Goal: Task Accomplishment & Management: Complete application form

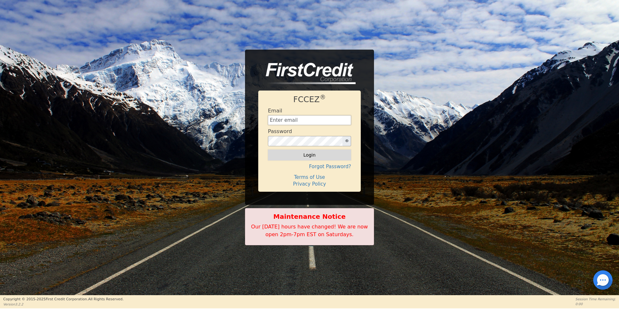
type input "[EMAIL_ADDRESS][DOMAIN_NAME]"
click at [325, 151] on button "Login" at bounding box center [309, 155] width 83 height 11
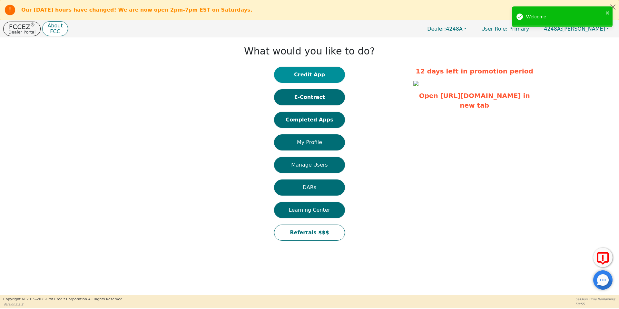
click at [327, 79] on button "Credit App" at bounding box center [309, 75] width 71 height 16
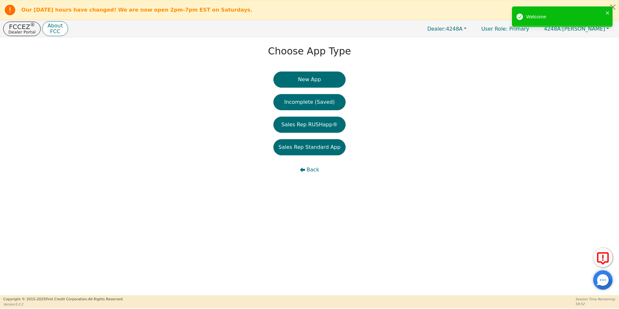
click at [327, 79] on button "New App" at bounding box center [309, 80] width 72 height 16
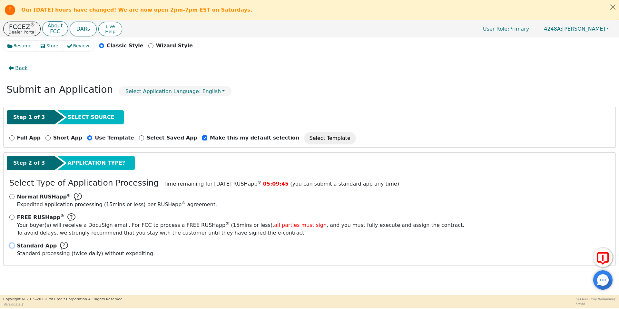
click at [13, 246] on input "Standard App Standard processing (twice daily) without expediting." at bounding box center [11, 245] width 5 height 5
radio input "true"
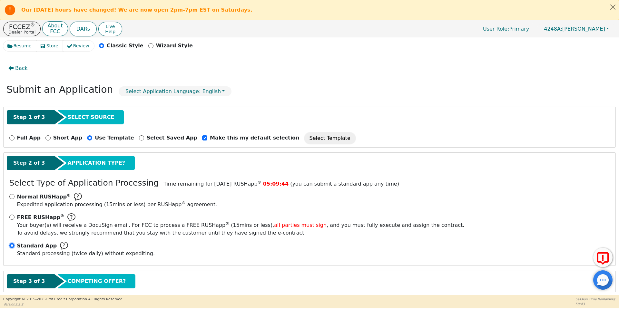
scroll to position [37, 0]
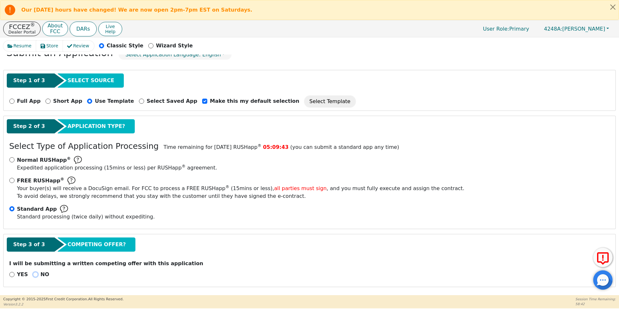
click at [35, 274] on input "NO" at bounding box center [35, 274] width 5 height 5
radio input "true"
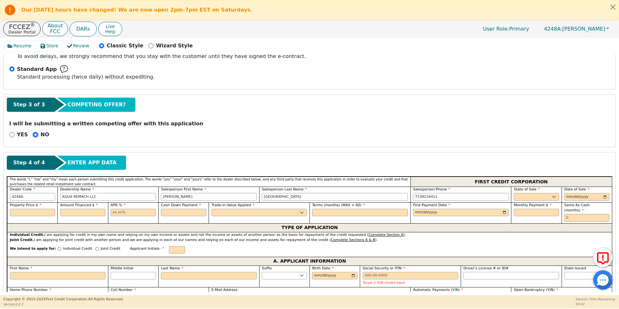
scroll to position [178, 0]
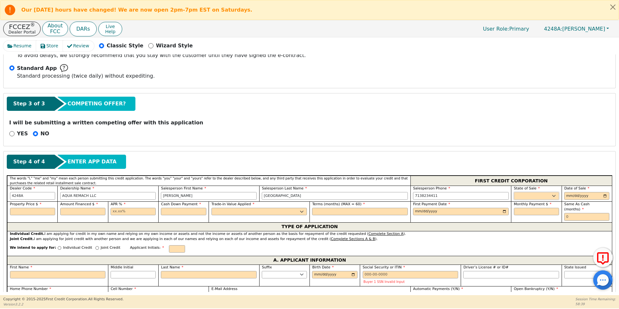
click at [524, 198] on select "AK AL AR AZ CA CO CT DC DE FL [GEOGRAPHIC_DATA] HI IA ID IL IN KS [GEOGRAPHIC_D…" at bounding box center [536, 196] width 45 height 8
select select "[GEOGRAPHIC_DATA]"
click at [514, 192] on select "AK AL AR AZ CA CO CT DC DE FL [GEOGRAPHIC_DATA] HI IA ID IL IN KS [GEOGRAPHIC_D…" at bounding box center [536, 196] width 45 height 8
type input "[DATE]"
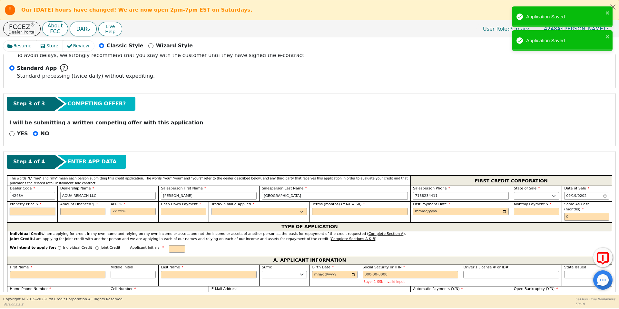
click at [43, 213] on input "text" at bounding box center [32, 212] width 45 height 8
type input "8990.00"
type input "1"
type input "8990.00"
type input "17.99"
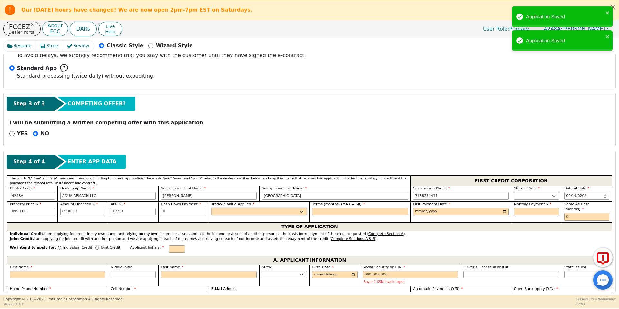
type input "0.00"
select select "n"
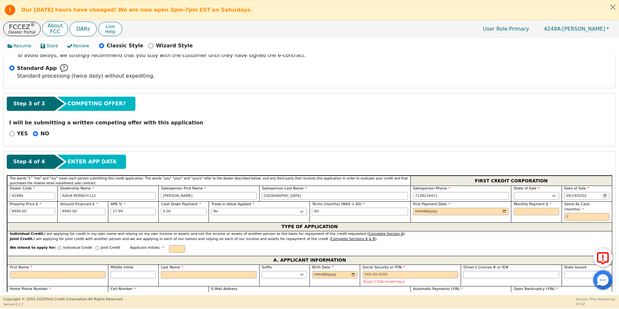
type input "60"
type input "[DATE]"
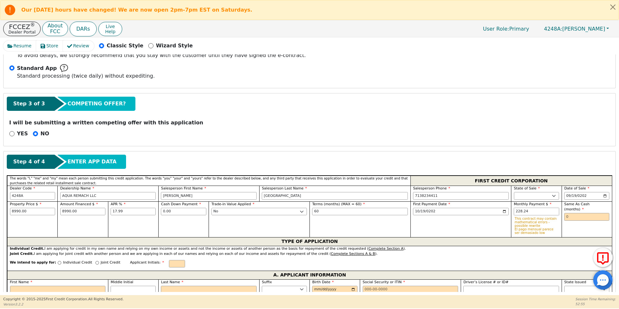
type input "228.24"
type input "0"
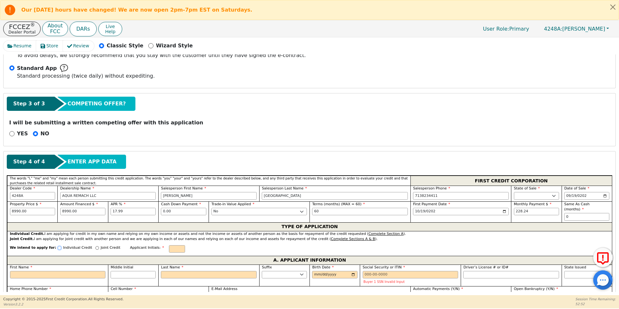
click at [58, 246] on input "Individual Credit" at bounding box center [60, 248] width 4 height 4
radio input "true"
click at [55, 265] on label "First Name" at bounding box center [58, 267] width 96 height 5
click at [55, 271] on input "First Name" at bounding box center [58, 275] width 96 height 8
click at [58, 271] on input "First Name" at bounding box center [58, 275] width 96 height 8
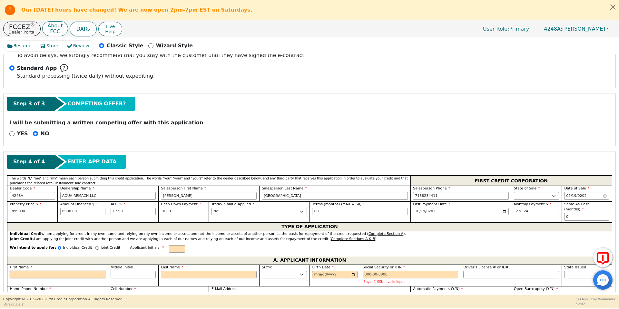
type input "M"
type input "Mi"
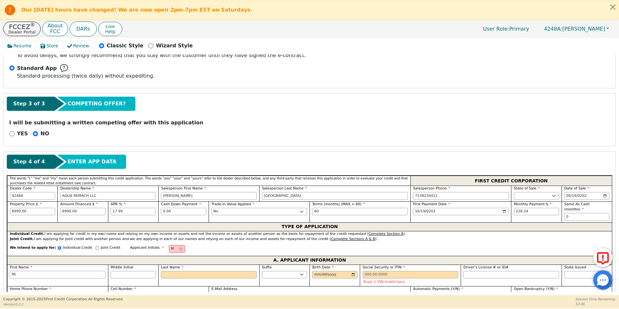
type input "Mik"
type input "Miku"
type input "Mikule"
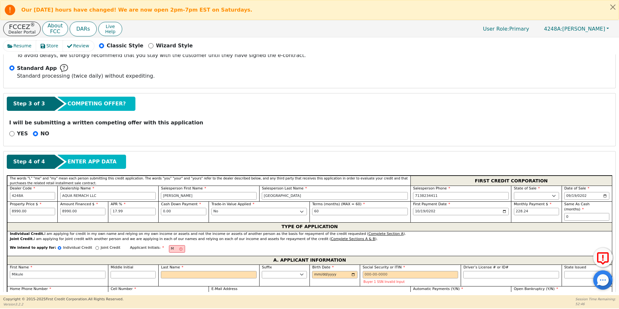
type input "Mikule"
type input "[PERSON_NAME]"
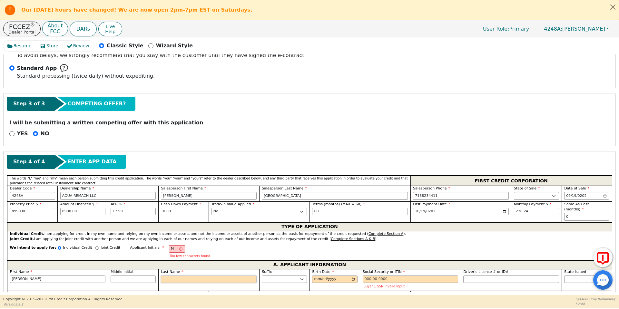
type input "MS"
type input "S"
type input "[PERSON_NAME] S"
type input "Sa"
type input "[PERSON_NAME]"
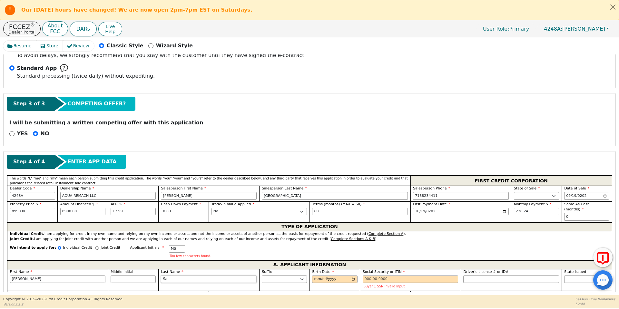
type input "Sav"
type input "[PERSON_NAME] Sav"
type input "Sava"
type input "[PERSON_NAME]"
type input "Savan"
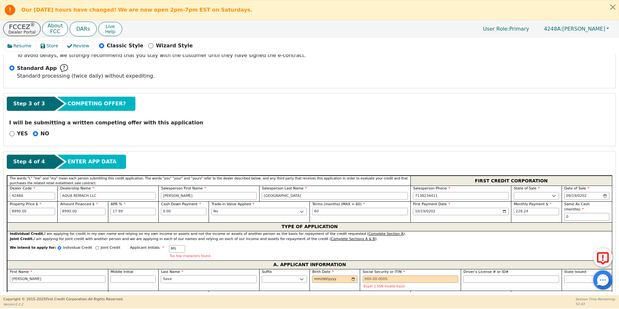
type input "[PERSON_NAME]"
type input "Savann"
type input "[PERSON_NAME]"
type input "Savanna"
type input "[PERSON_NAME]"
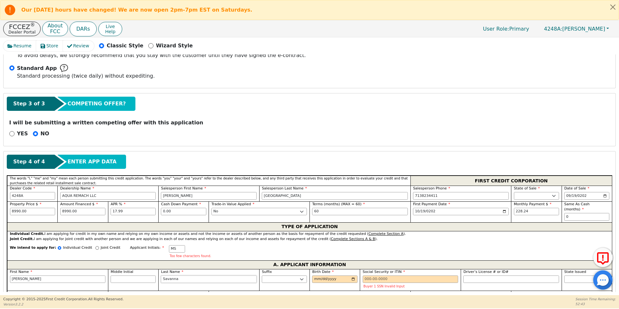
type input "Savannah"
type input "[PERSON_NAME]"
type input "Savannah"
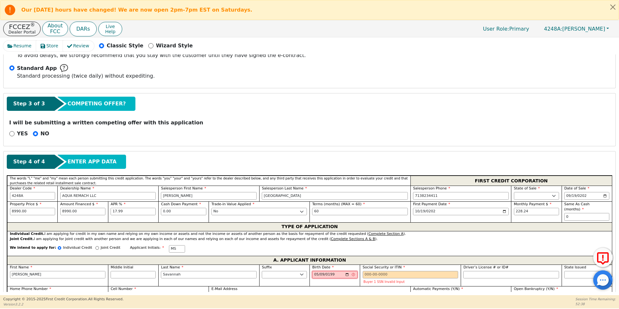
type input "[DATE]"
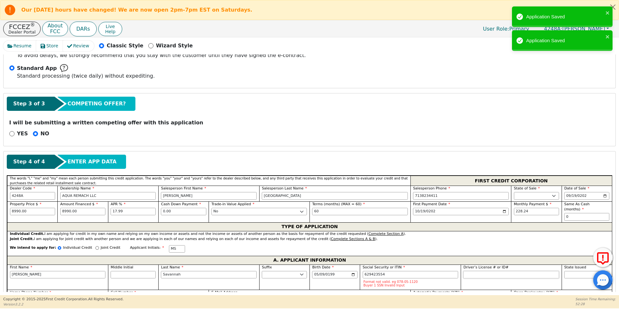
type input "***-**-3554"
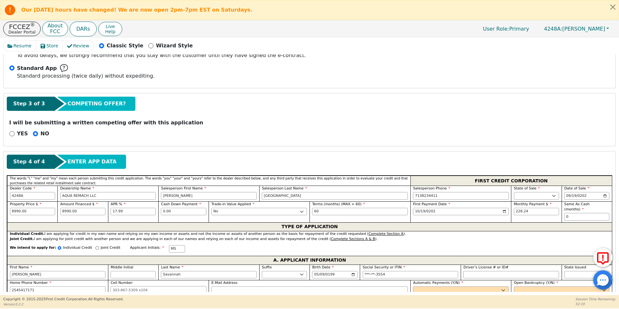
type input "[PHONE_NUMBER]"
type input "[EMAIL_ADDRESS][DOMAIN_NAME]"
click at [453, 287] on select "Yes No" at bounding box center [461, 291] width 96 height 8
click at [413, 287] on select "Yes No" at bounding box center [461, 291] width 96 height 8
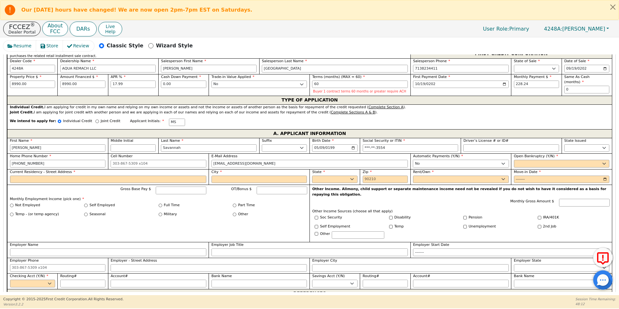
scroll to position [310, 0]
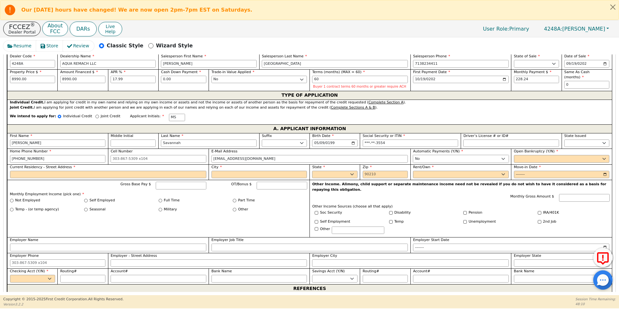
click at [450, 161] on select "Yes No" at bounding box center [461, 159] width 96 height 8
select select "y"
click at [413, 155] on select "Yes No" at bounding box center [461, 159] width 96 height 8
type input "[PERSON_NAME]"
click at [535, 154] on select "Yes No" at bounding box center [562, 158] width 96 height 8
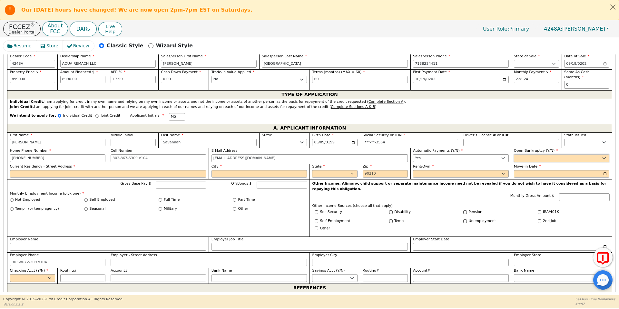
select select "y"
click at [514, 154] on select "Yes No" at bounding box center [562, 158] width 96 height 8
click at [140, 164] on label "Current Residency - Street Address" at bounding box center [108, 166] width 196 height 5
click at [140, 170] on input "Current Residency - Street Address" at bounding box center [108, 174] width 196 height 8
click at [143, 171] on input "Current Residency - Street Address" at bounding box center [108, 174] width 196 height 8
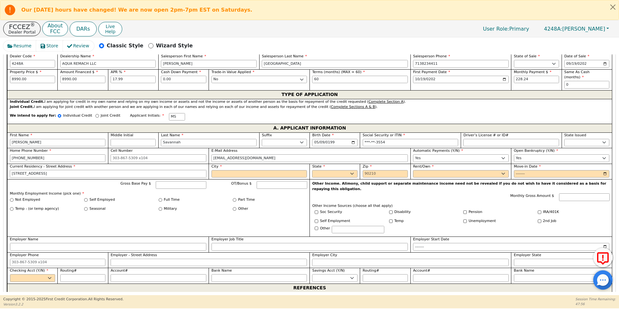
type input "[STREET_ADDRESS]"
type input "[PERSON_NAME]"
select select "[GEOGRAPHIC_DATA]"
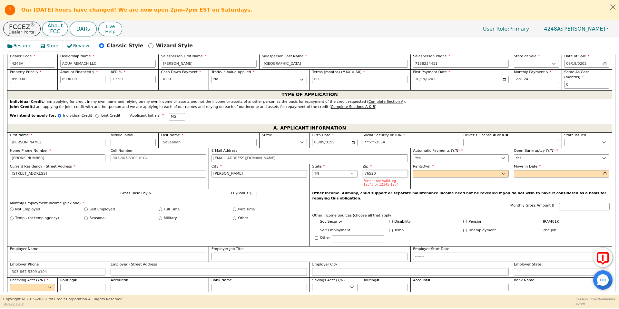
type input "76520"
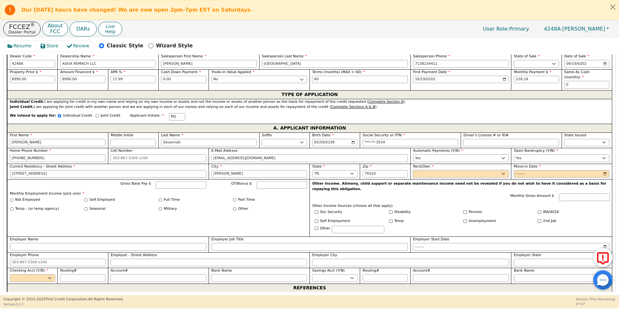
select select "Rent"
type input "2020-01"
click at [186, 181] on input "Gross Base Pay $" at bounding box center [181, 185] width 51 height 8
type input "5900.00"
click at [159, 198] on input "Full Time" at bounding box center [161, 200] width 4 height 4
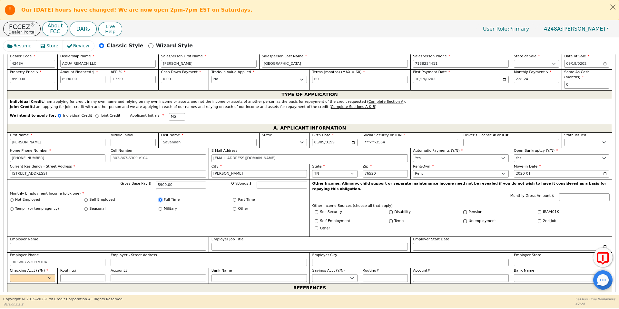
radio input "true"
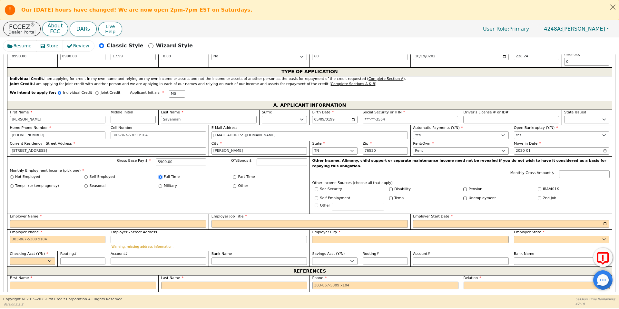
scroll to position [340, 0]
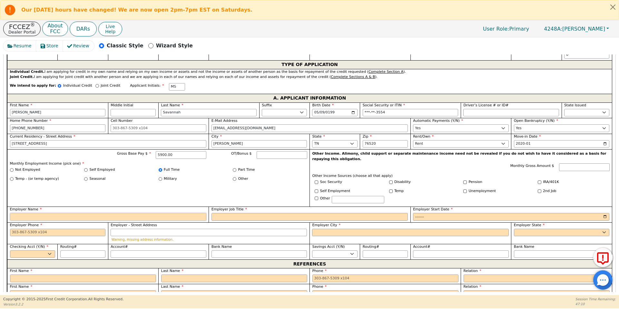
click at [153, 213] on input "Employer Name" at bounding box center [108, 217] width 196 height 8
type input "Standard Home Health"
click at [224, 213] on input "Employer Job Title" at bounding box center [310, 217] width 196 height 8
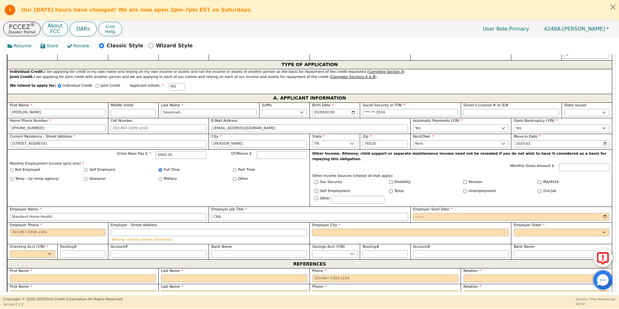
type input "CNA"
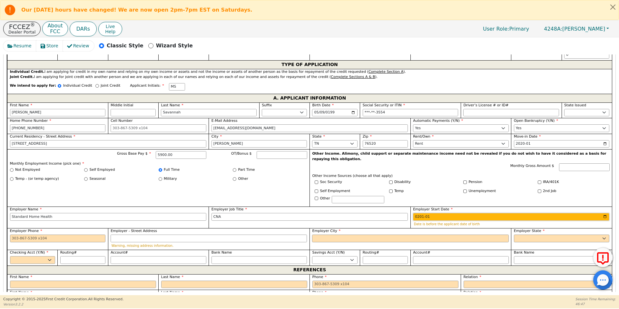
type input "2017-01"
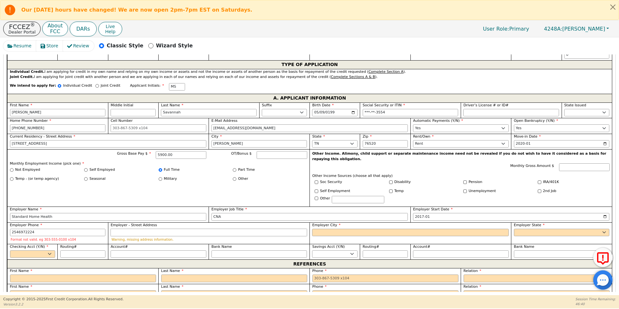
type input "[PHONE_NUMBER]"
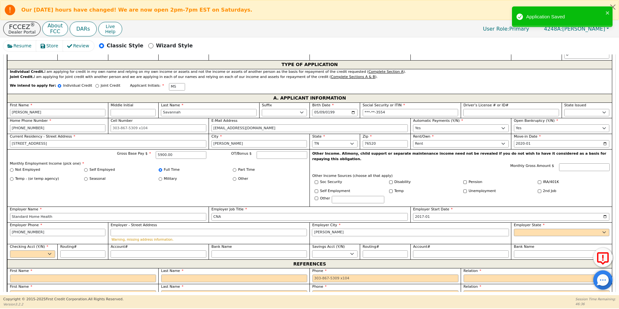
type input "[PERSON_NAME]"
select select "[GEOGRAPHIC_DATA]"
select select "y"
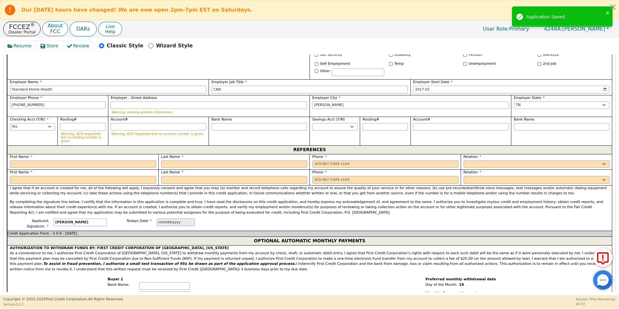
scroll to position [469, 0]
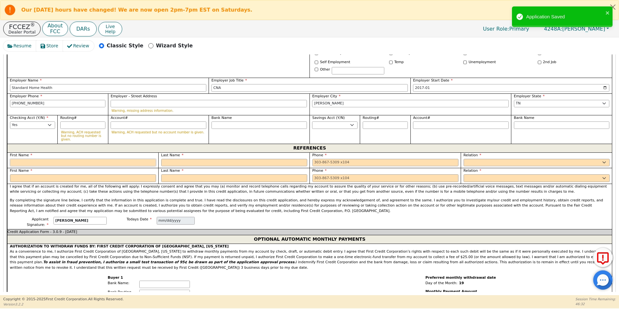
click at [140, 159] on input "text" at bounding box center [83, 163] width 146 height 8
click at [133, 159] on input "text" at bounding box center [83, 163] width 146 height 8
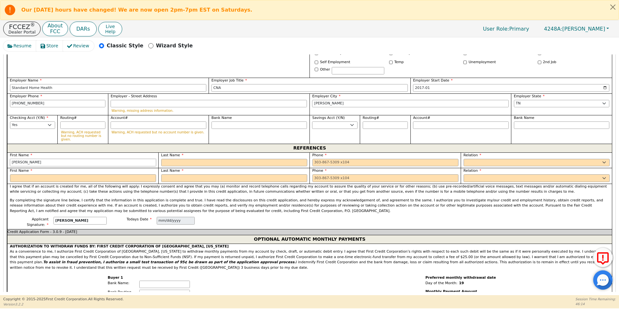
type input "[PERSON_NAME]"
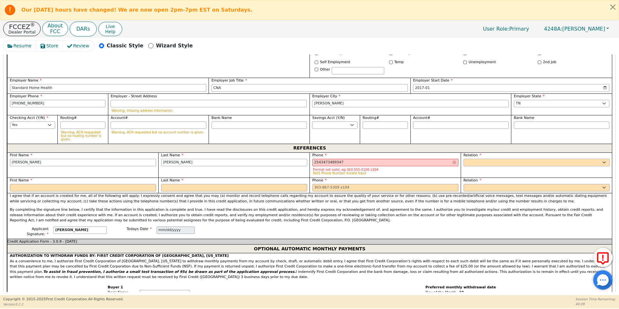
type input "[PHONE_NUMBER] 347"
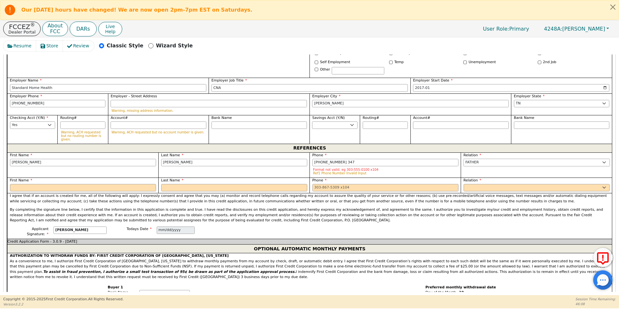
select select "FRIEND"
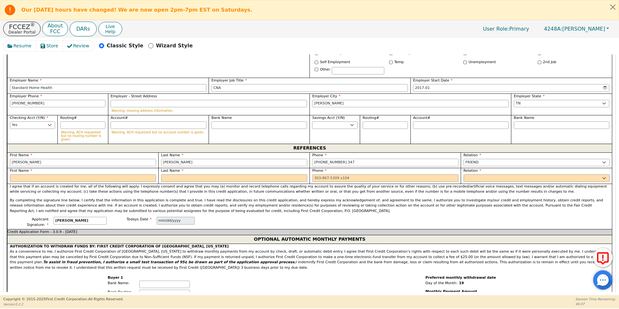
click at [352, 159] on input "[PHONE_NUMBER] 347" at bounding box center [385, 163] width 146 height 8
type input "[PHONE_NUMBER]"
click at [47, 168] on div "First Name" at bounding box center [82, 176] width 151 height 16
click at [44, 174] on input "text" at bounding box center [83, 178] width 146 height 8
type input "S"
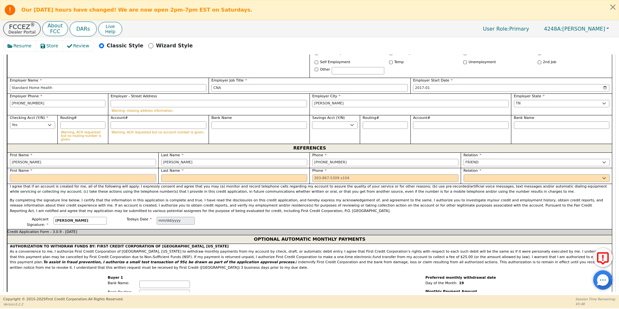
click at [148, 174] on input "text" at bounding box center [83, 178] width 146 height 8
type input "[GEOGRAPHIC_DATA]"
type input "M"
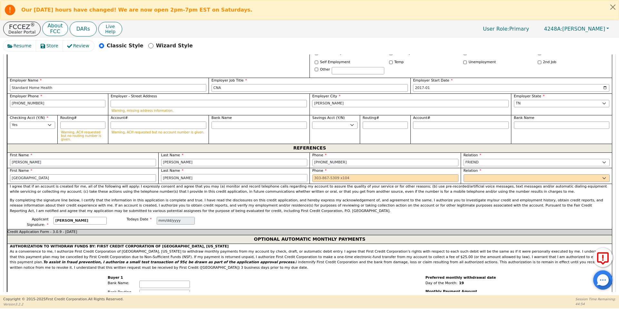
type input "[PERSON_NAME]"
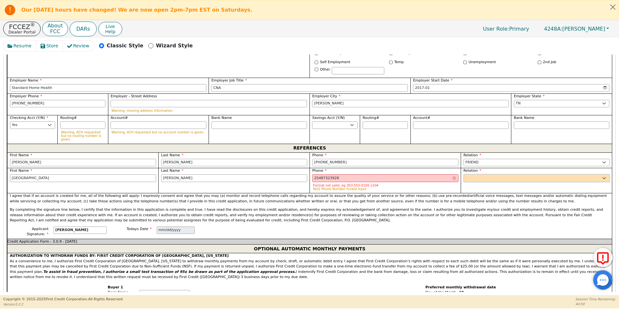
type input "[PHONE_NUMBER] 8"
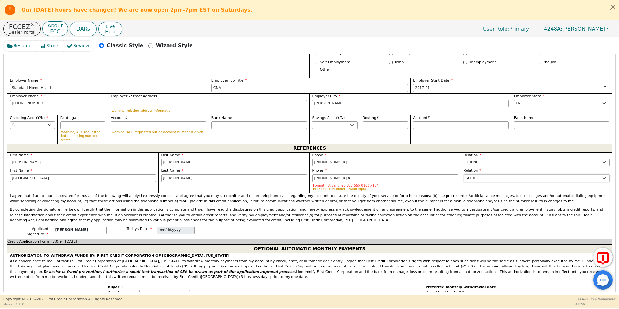
select select "FRIEND"
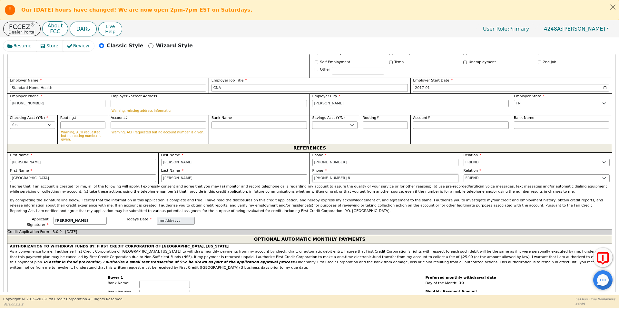
click at [395, 174] on input "[PHONE_NUMBER] 8" at bounding box center [385, 178] width 146 height 8
click at [258, 229] on div "Credit Application Form - 3.0.9 - [DATE]" at bounding box center [309, 232] width 605 height 6
type input "[PHONE_NUMBER]"
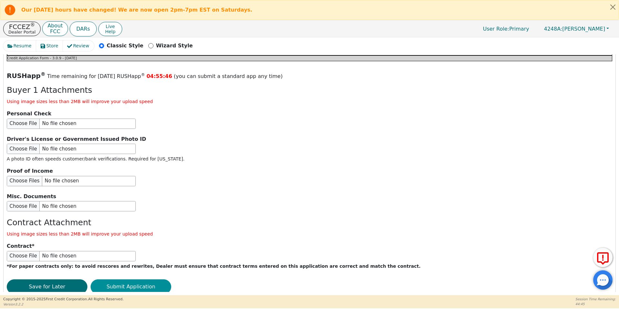
click at [150, 280] on button "Submit Application" at bounding box center [131, 287] width 81 height 15
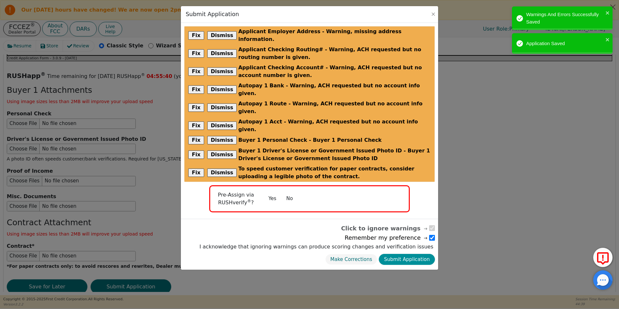
click at [400, 254] on button "Submit Application" at bounding box center [407, 259] width 56 height 11
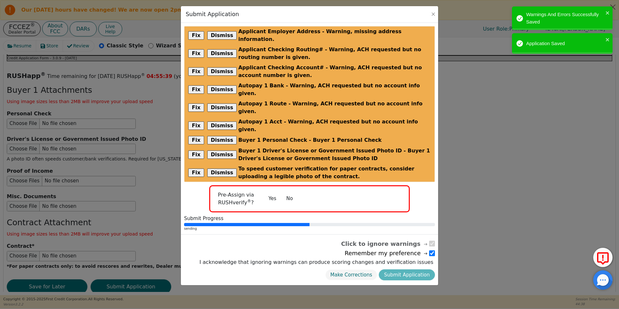
radio input "false"
checkbox input "false"
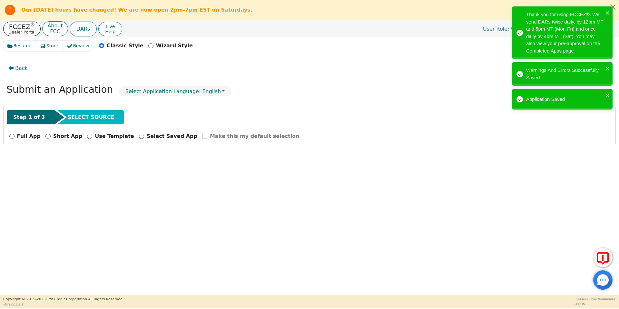
click at [17, 29] on p "FCCEZ ®" at bounding box center [21, 27] width 27 height 6
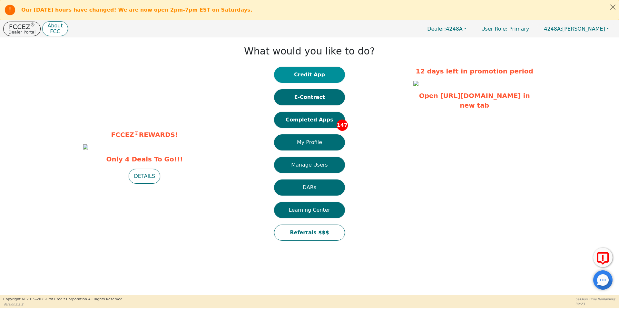
click at [297, 78] on button "Credit App" at bounding box center [309, 75] width 71 height 16
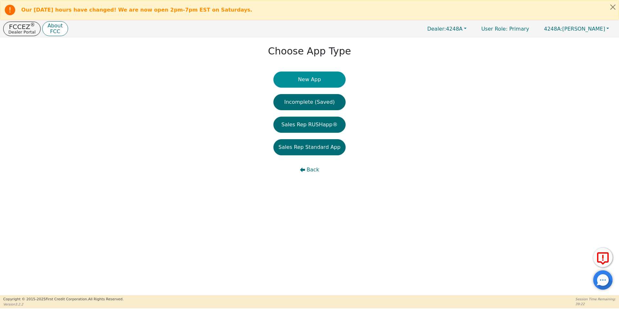
click at [296, 83] on button "New App" at bounding box center [309, 80] width 72 height 16
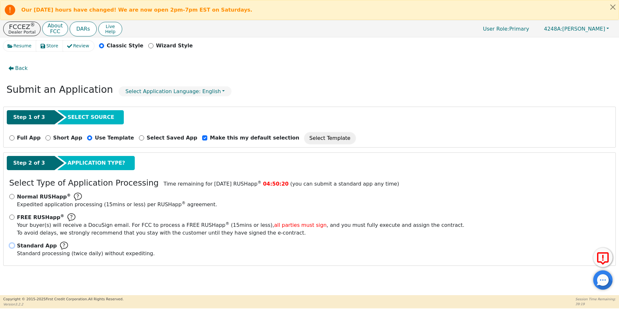
click at [12, 247] on input "Standard App Standard processing (twice daily) without expediting." at bounding box center [11, 245] width 5 height 5
radio input "true"
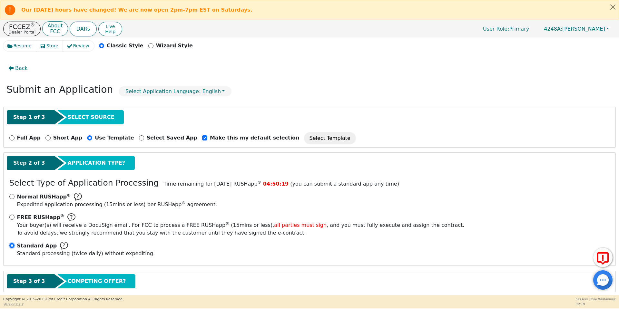
scroll to position [37, 0]
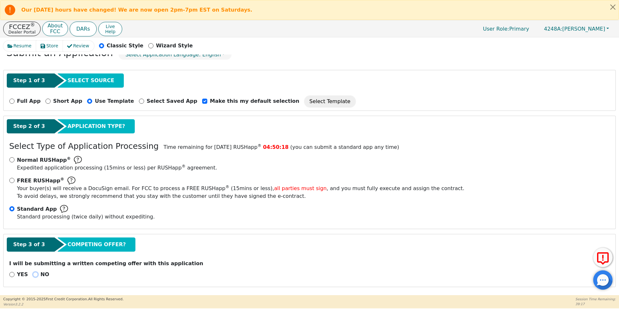
click at [34, 274] on input "NO" at bounding box center [35, 274] width 5 height 5
radio input "true"
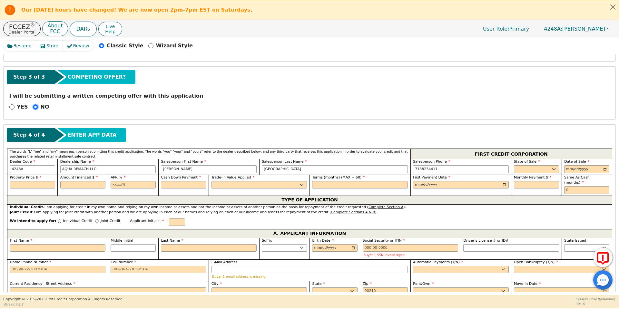
scroll to position [211, 0]
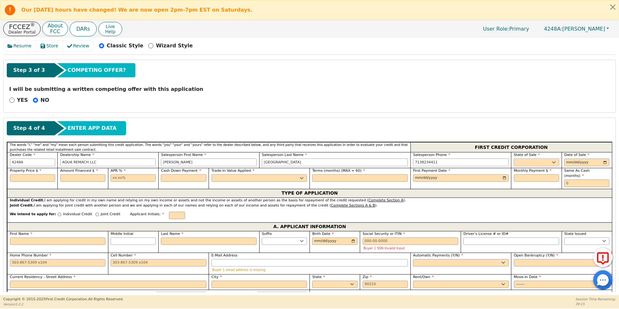
click at [527, 164] on select "AK AL AR AZ CA CO CT DC DE FL [GEOGRAPHIC_DATA] HI IA ID IL IN KS [GEOGRAPHIC_D…" at bounding box center [536, 163] width 45 height 8
select select "[GEOGRAPHIC_DATA]"
click at [514, 159] on select "AK AL AR AZ CA CO CT DC DE FL [GEOGRAPHIC_DATA] HI IA ID IL IN KS [GEOGRAPHIC_D…" at bounding box center [536, 163] width 45 height 8
type input "[DATE]"
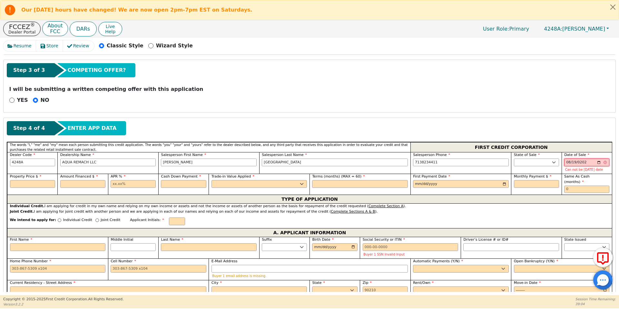
click at [566, 161] on input "[DATE]" at bounding box center [586, 163] width 45 height 8
type input "[DATE]"
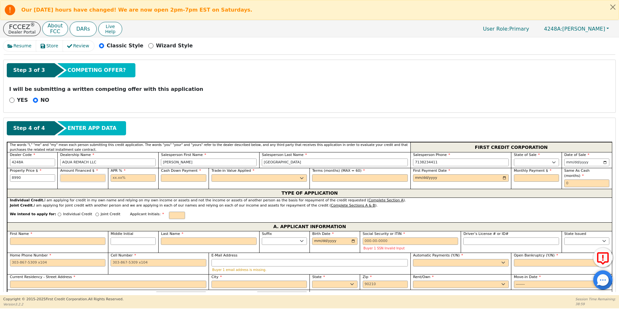
type input "8990.00"
type input "17.99"
type input "0.00"
select select "n"
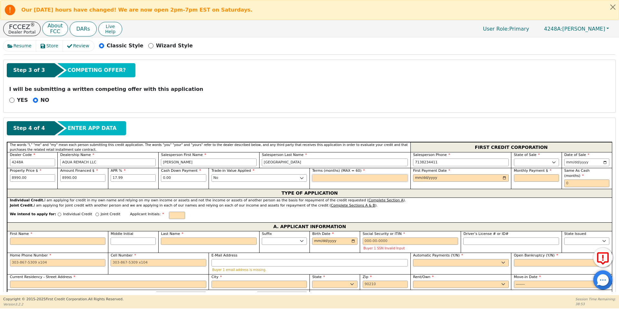
type input "0"
type input "60"
type input "[DATE]"
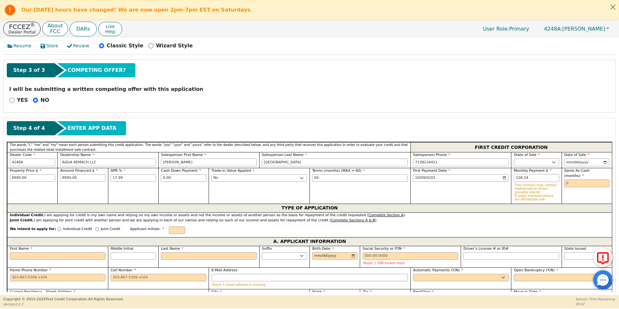
type input "228.24"
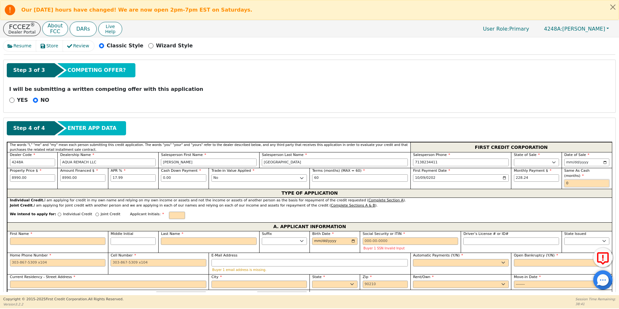
type input "0"
click at [58, 213] on input "Individual Credit" at bounding box center [60, 215] width 4 height 4
radio input "true"
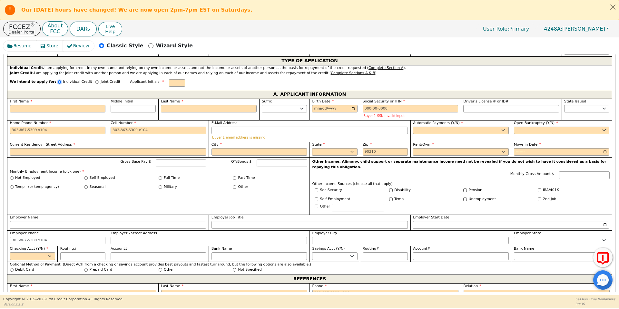
scroll to position [352, 0]
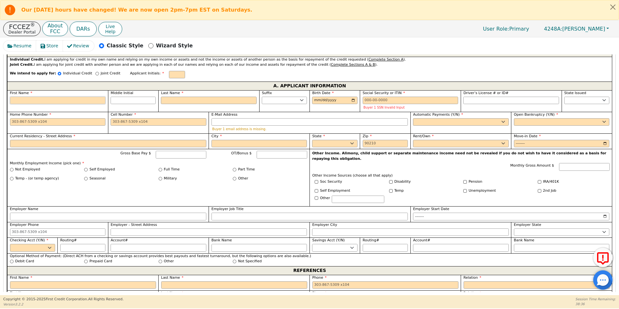
click at [78, 97] on input "First Name" at bounding box center [58, 101] width 96 height 8
type input "R"
type input "Ra"
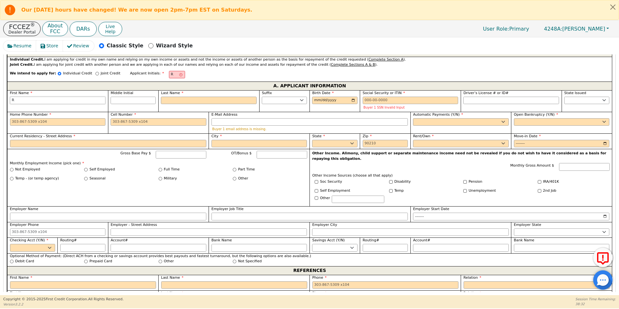
type input "Ra"
type input "[PERSON_NAME]"
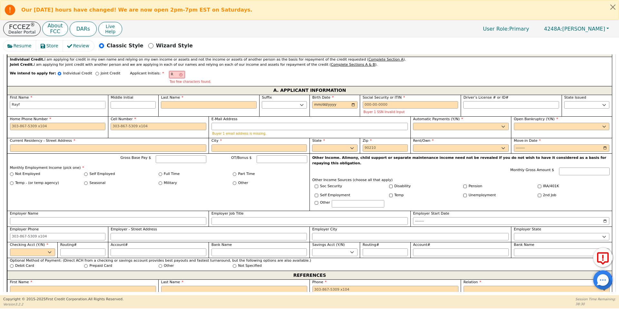
type input "Rayfi"
type input "Rayfie"
type input "[PERSON_NAME]"
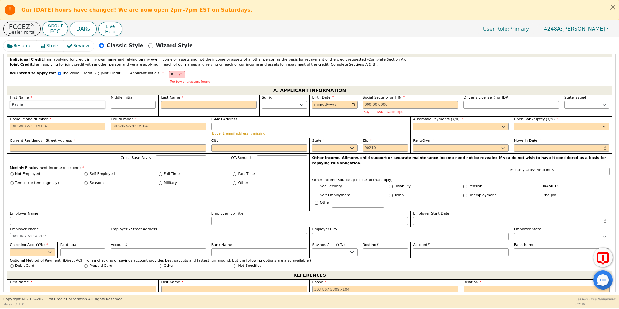
type input "[PERSON_NAME]"
type input "F"
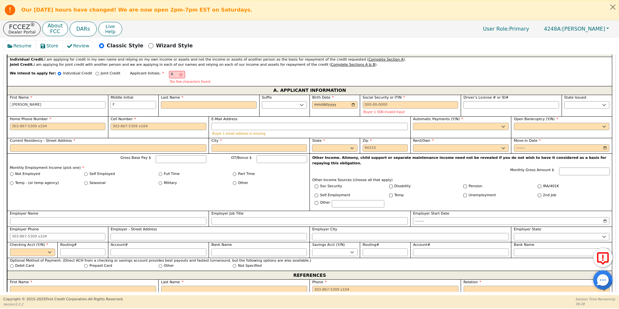
type input "RF"
type input "[PERSON_NAME] F"
type input "Fi"
type input "[PERSON_NAME] Fi"
type input "Fil"
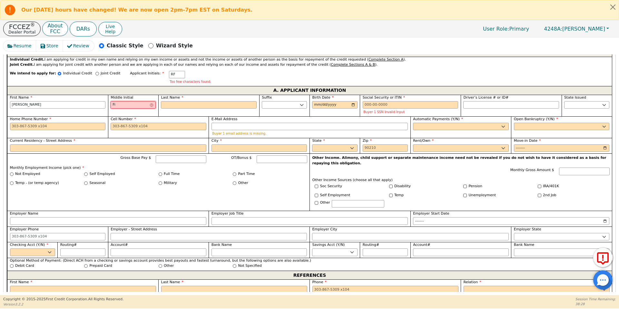
type input "[PERSON_NAME] Fil"
type input "Fill"
type input "[PERSON_NAME] Fill"
type input "Fil"
type input "[PERSON_NAME] Fil"
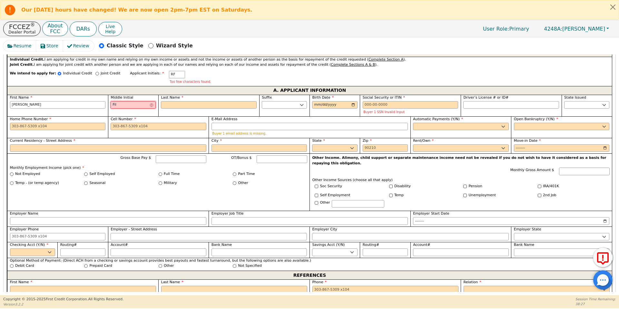
type input "Fi"
type input "[PERSON_NAME] Fi"
type input "F"
type input "[PERSON_NAME] F"
type input "R"
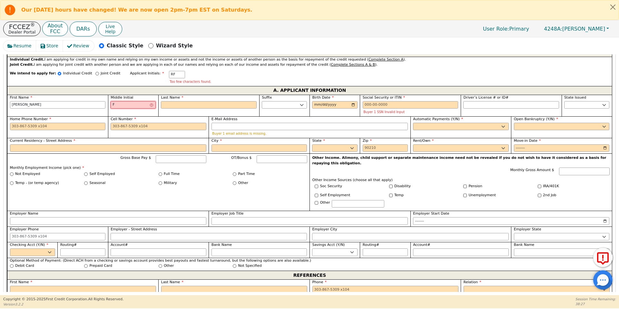
type input "[PERSON_NAME]"
type input "RF"
type input "F"
type input "[PERSON_NAME] F"
type input "Fi"
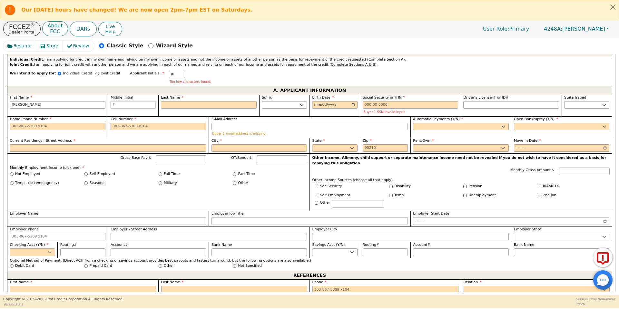
type input "[PERSON_NAME] Fi"
type input "Fil"
type input "[PERSON_NAME] Fil"
type input "Fill"
type input "[PERSON_NAME] Fill"
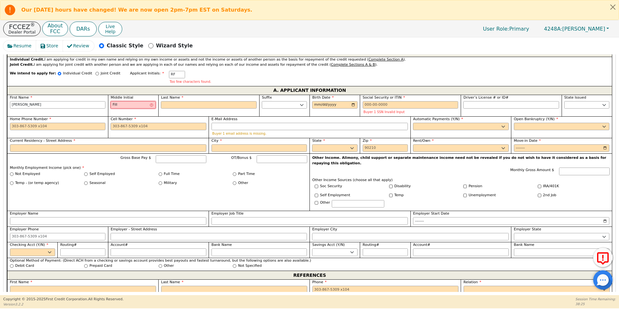
type input "Fills"
type input "[PERSON_NAME] Fills"
type input "Fills"
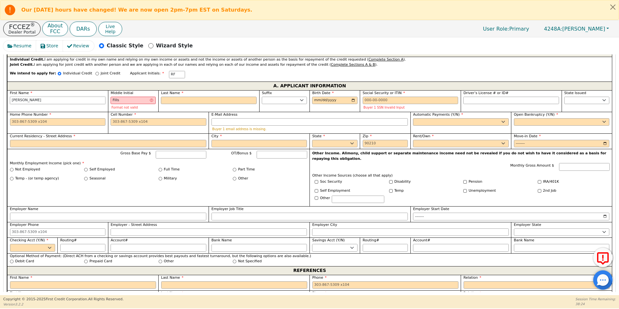
click at [78, 98] on input "[PERSON_NAME]" at bounding box center [58, 101] width 96 height 8
click at [126, 98] on input "Fills" at bounding box center [133, 101] width 45 height 8
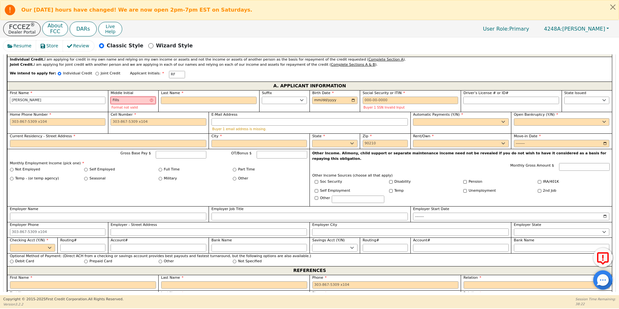
type input "R"
type input "[PERSON_NAME]"
type input "RF"
type input "F"
type input "[PERSON_NAME] F"
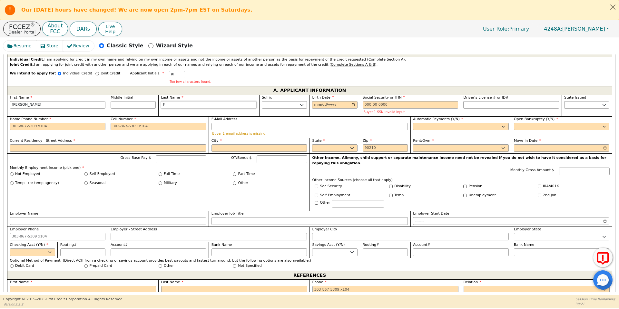
type input "Fi"
type input "[PERSON_NAME] Fi"
type input "Fil"
type input "[PERSON_NAME] Fil"
type input "Fill"
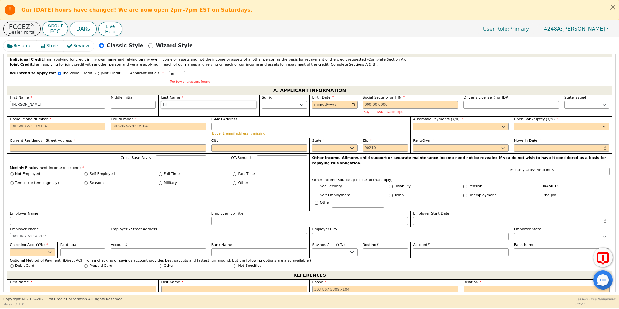
type input "[PERSON_NAME] Fill"
type input "Fills"
type input "[PERSON_NAME] Fills"
type input "Fills"
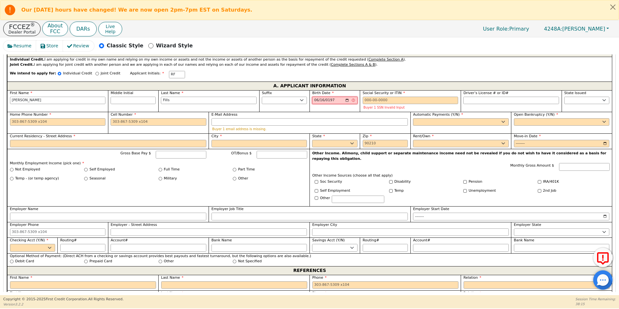
type input "[DATE]"
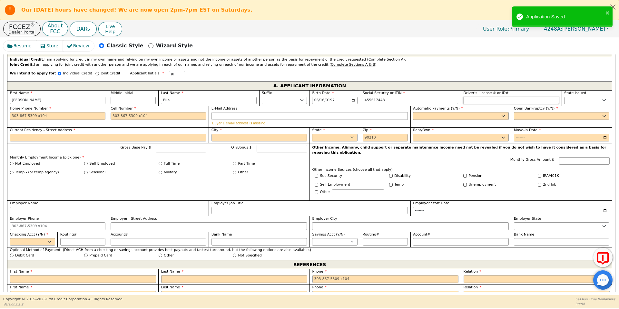
type input "***-**-7443"
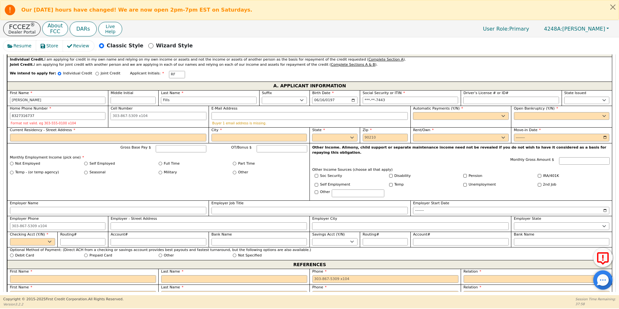
type input "[PHONE_NUMBER]"
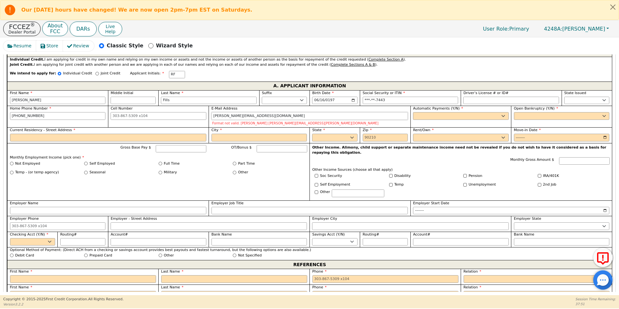
type input "[PERSON_NAME][EMAIL_ADDRESS][DOMAIN_NAME]"
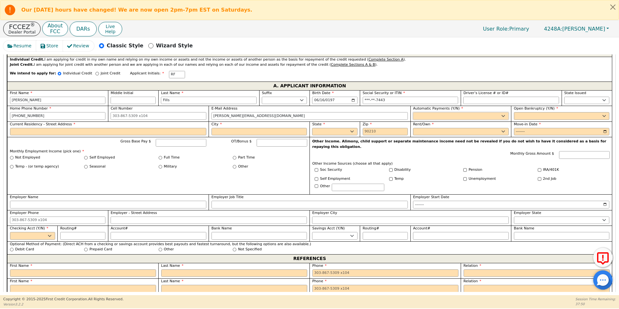
select select "y"
type input "[PERSON_NAME] Fills"
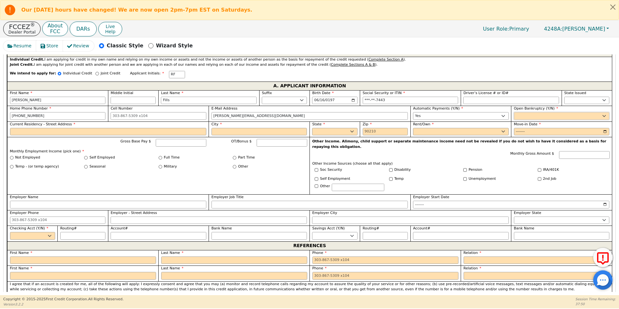
select select "n"
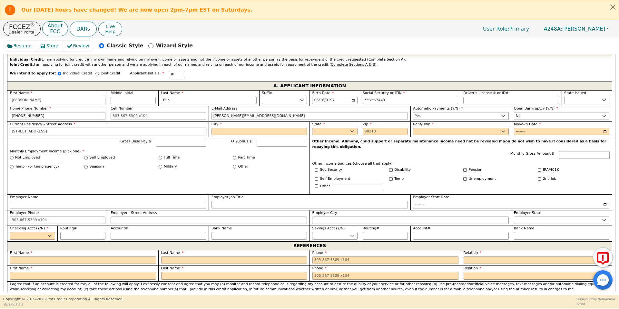
type input "[STREET_ADDRESS]"
type input "[GEOGRAPHIC_DATA]"
select select "[GEOGRAPHIC_DATA]"
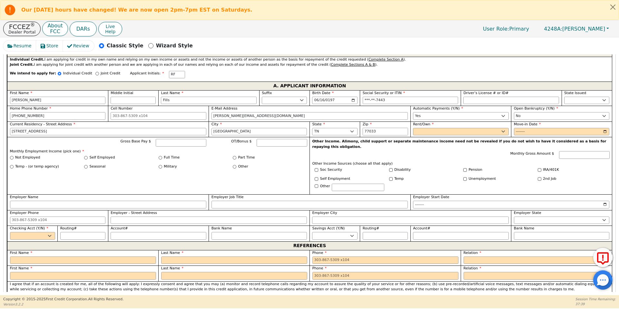
type input "77033"
select select "Rent"
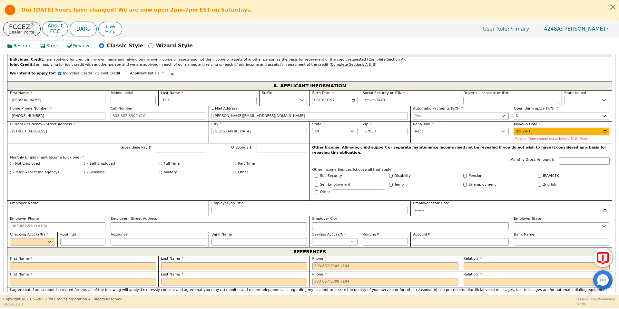
type input "2022-01"
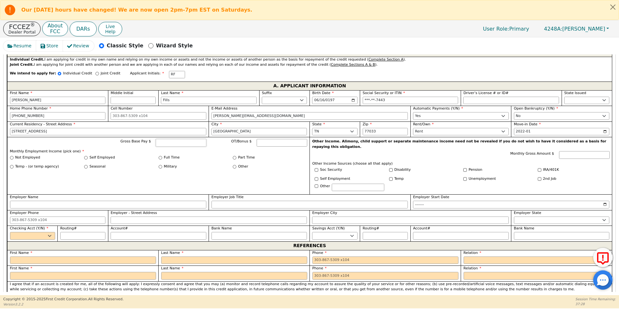
click at [163, 139] on input "Gross Base Pay $" at bounding box center [181, 143] width 51 height 8
type input "3"
type input "5"
type input "6000"
click at [160, 156] on input "Full Time" at bounding box center [161, 158] width 4 height 4
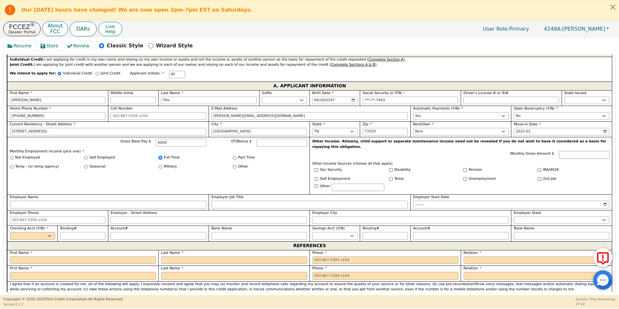
radio input "true"
type input "6000.00"
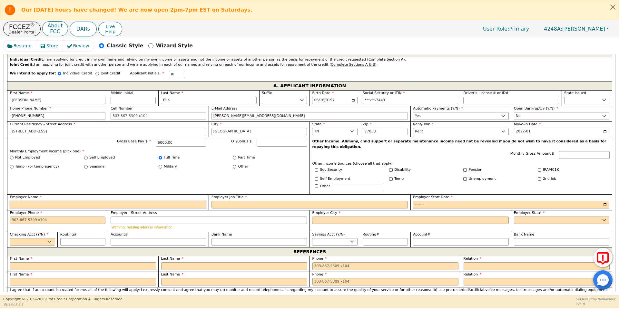
click at [162, 201] on input "Employer Name" at bounding box center [108, 205] width 196 height 8
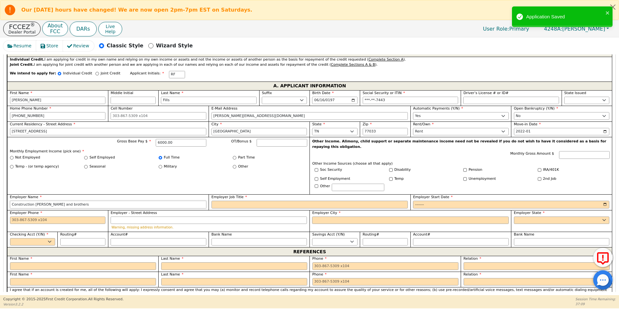
type input "Construction [PERSON_NAME] and brothers"
type input "C"
type input "Worker"
type input "0010-01"
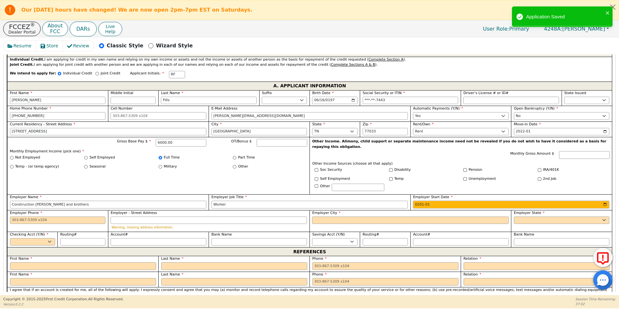
type input "2015-01"
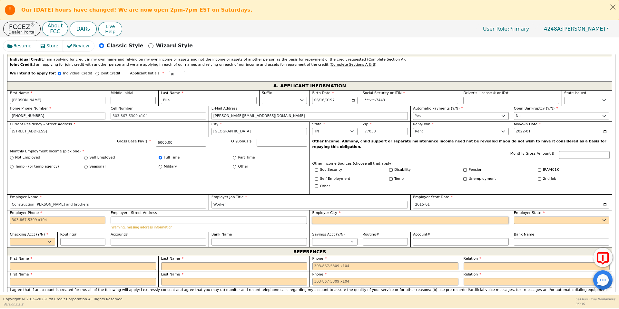
click at [355, 217] on input "Employer City" at bounding box center [410, 221] width 196 height 8
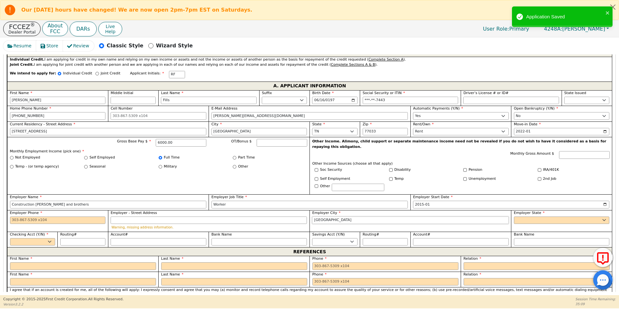
type input "[GEOGRAPHIC_DATA]"
select select "[GEOGRAPHIC_DATA]"
click at [39, 238] on select "Yes No" at bounding box center [32, 242] width 45 height 8
select select "y"
click at [10, 238] on select "Yes No" at bounding box center [32, 242] width 45 height 8
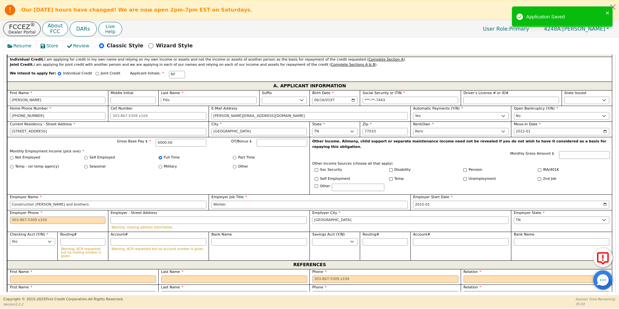
click at [50, 270] on label "First Name" at bounding box center [83, 272] width 146 height 5
click at [53, 276] on input "text" at bounding box center [83, 280] width 146 height 8
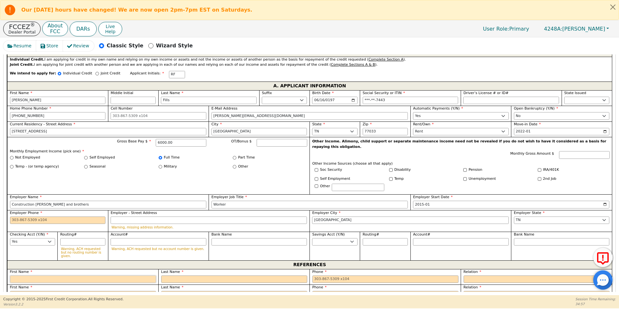
click at [53, 276] on input "text" at bounding box center [83, 280] width 146 height 8
click at [18, 245] on div "Checking Acct (Y/N) Yes No" at bounding box center [32, 246] width 50 height 29
click at [55, 217] on input "Employer Phone" at bounding box center [58, 221] width 96 height 8
click at [72, 181] on div "Gross Base Pay $ 6000.00 OT/Bonus $ Monthly Employment Income (pick one) * Not …" at bounding box center [158, 165] width 302 height 57
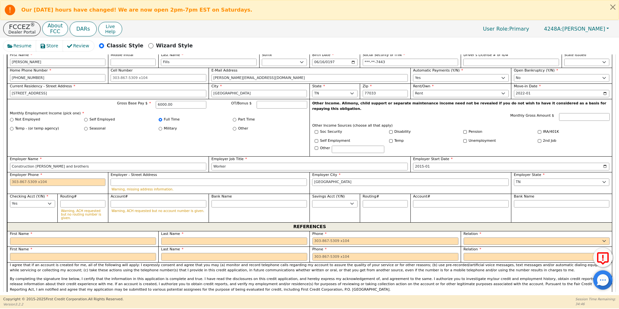
scroll to position [411, 0]
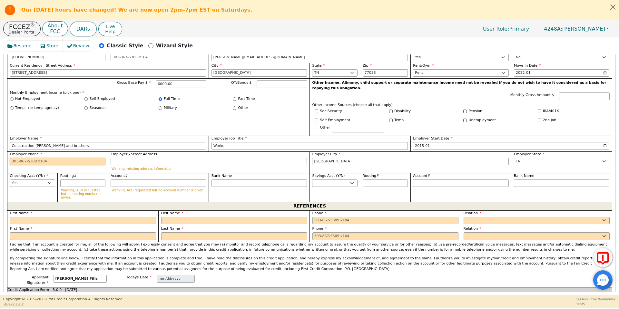
click at [68, 158] on input "Employer Phone" at bounding box center [58, 162] width 96 height 8
click at [71, 152] on label "Employer Phone" at bounding box center [58, 154] width 96 height 5
click at [71, 158] on input "Employer Phone" at bounding box center [58, 162] width 96 height 8
click at [69, 158] on input "Employer Phone" at bounding box center [58, 162] width 96 height 8
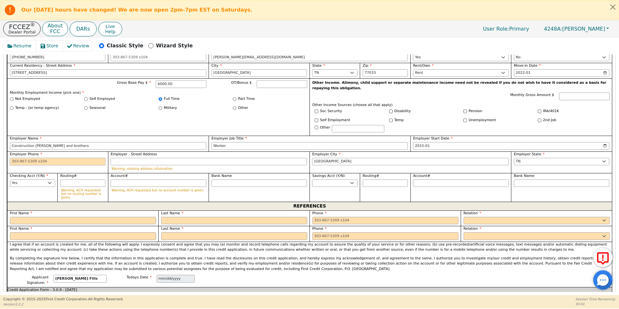
click at [69, 158] on input "Employer Phone" at bounding box center [58, 162] width 96 height 8
click at [42, 217] on input "text" at bounding box center [83, 221] width 146 height 8
type input "[PHONE_NUMBER]"
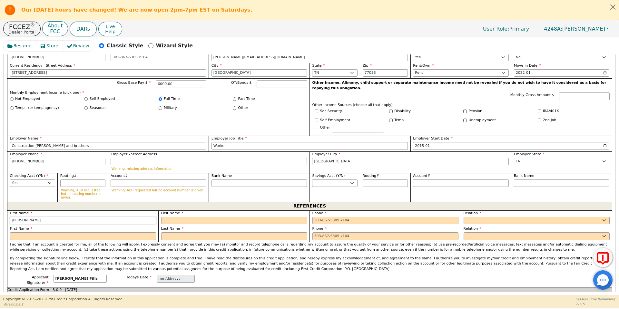
type input "[PERSON_NAME]"
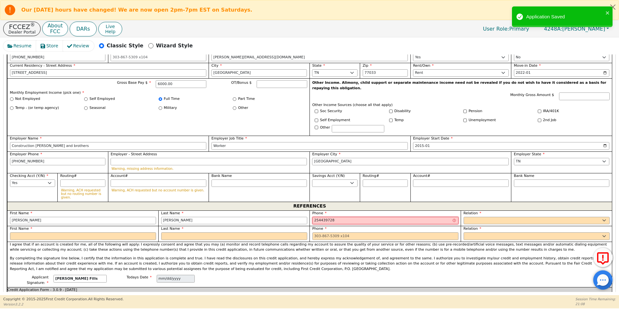
type input "254439728"
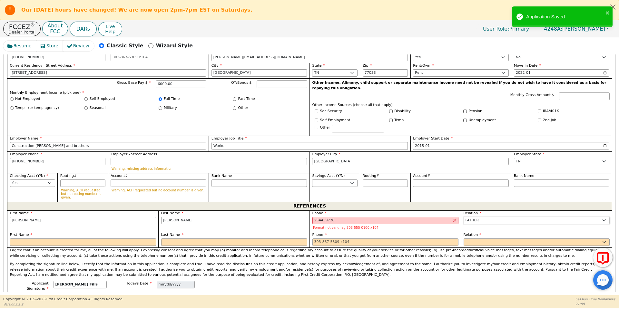
select select "FRIEND"
click at [323, 217] on input "254439728" at bounding box center [385, 221] width 146 height 8
type input "[PHONE_NUMBER]"
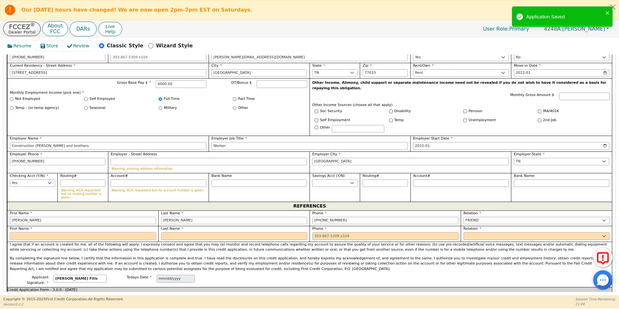
click at [142, 232] on input "text" at bounding box center [83, 236] width 146 height 8
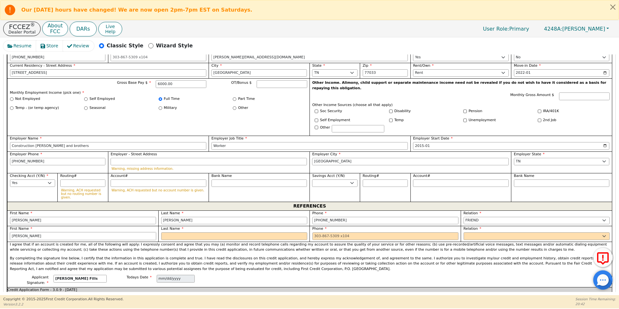
type input "[PERSON_NAME]"
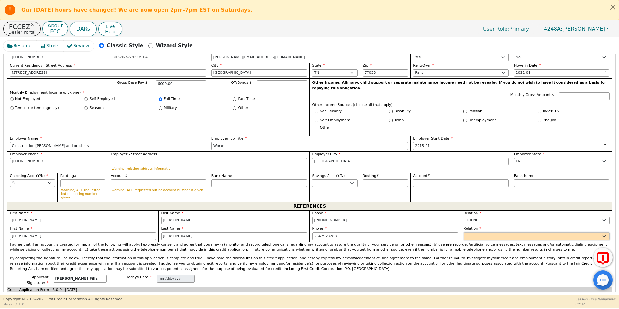
type input "[PHONE_NUMBER]"
select select "FRIEND"
click at [324, 256] on p "By completing the signature line below, I certify that the information in this …" at bounding box center [310, 264] width 600 height 16
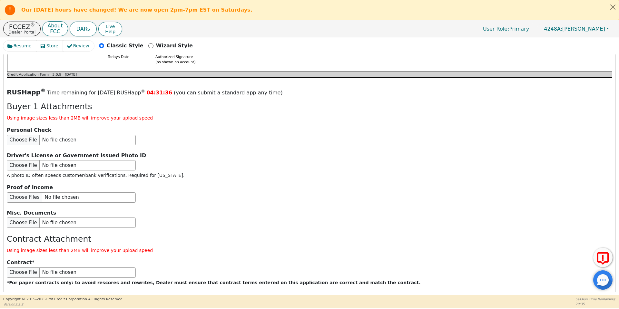
scroll to position [751, 0]
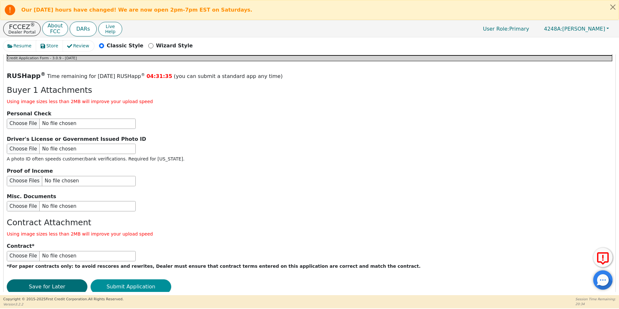
click at [153, 280] on button "Submit Application" at bounding box center [131, 287] width 81 height 15
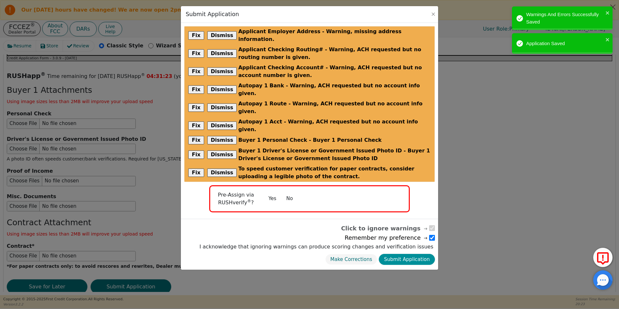
click at [412, 254] on button "Submit Application" at bounding box center [407, 259] width 56 height 11
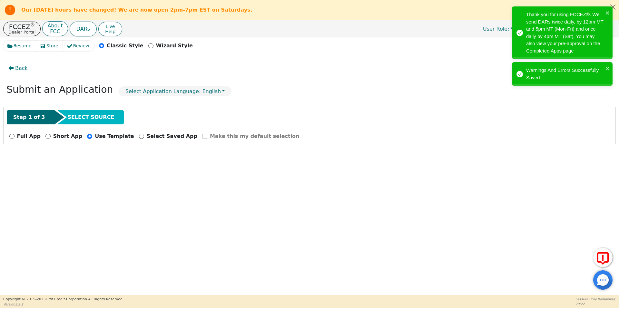
radio input "false"
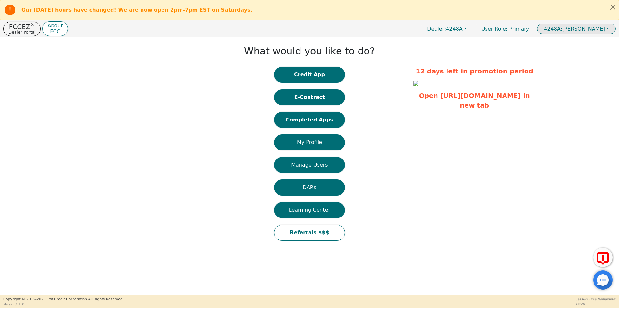
click at [595, 24] on button "4248A: [PERSON_NAME]" at bounding box center [576, 29] width 79 height 10
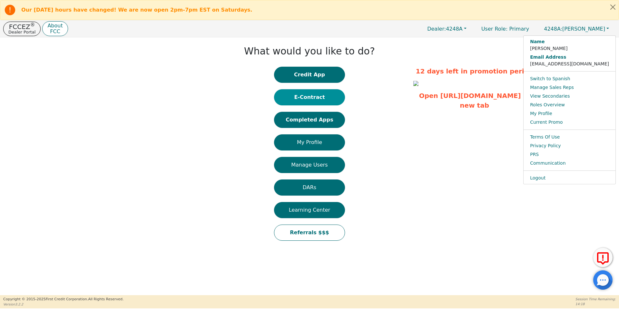
click at [322, 94] on button "E-Contract" at bounding box center [309, 97] width 71 height 16
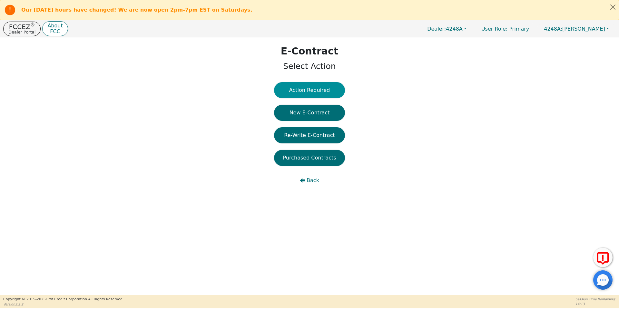
click at [306, 88] on button "Action Required" at bounding box center [309, 90] width 71 height 16
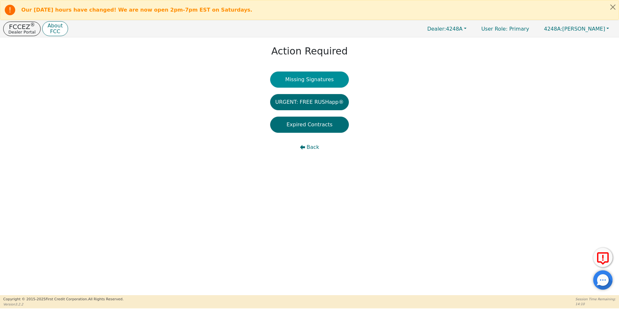
click at [306, 78] on button "Missing Signatures" at bounding box center [309, 80] width 79 height 16
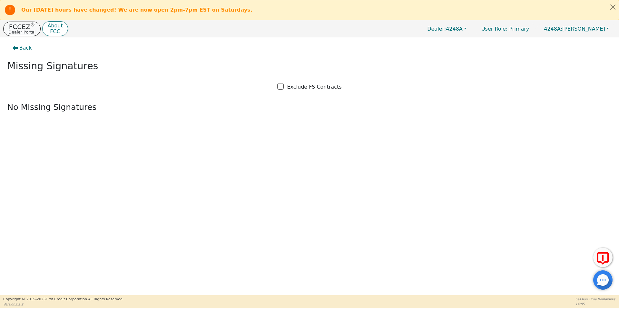
click at [22, 35] on button "FCCEZ ® Dealer Portal" at bounding box center [21, 29] width 37 height 15
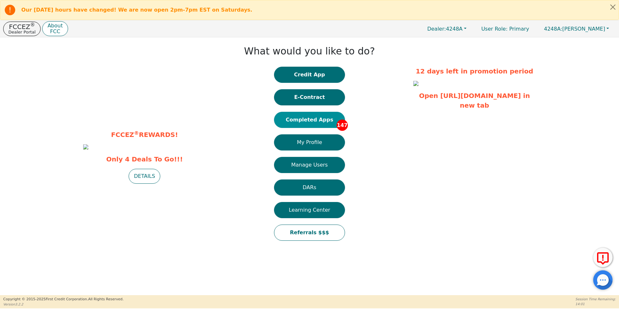
click at [284, 112] on button "Completed Apps 147" at bounding box center [309, 120] width 71 height 16
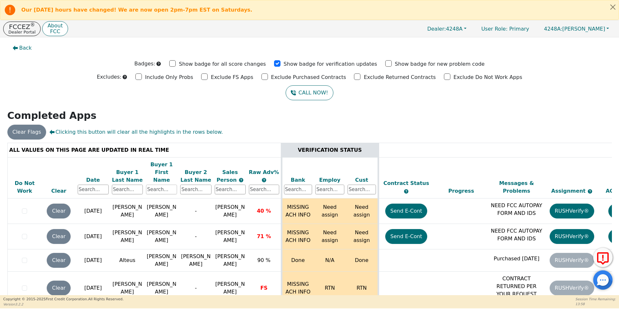
click at [169, 185] on input "text" at bounding box center [161, 190] width 31 height 10
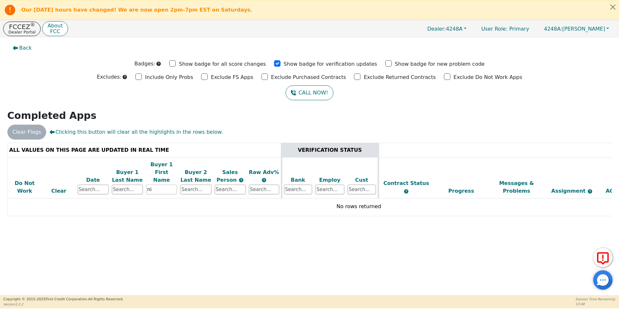
type input "n"
type input "cello"
click at [20, 32] on p "Dealer Portal" at bounding box center [21, 32] width 27 height 4
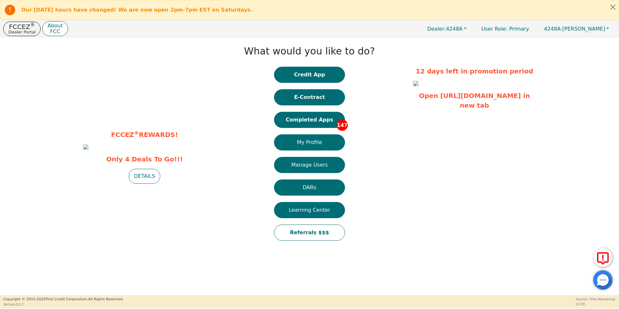
click at [290, 109] on div "Credit App E-Contract Completed Apps 147 My Profile Manage Users DARs Learning …" at bounding box center [309, 157] width 71 height 181
click at [304, 124] on button "Completed Apps 147" at bounding box center [309, 120] width 71 height 16
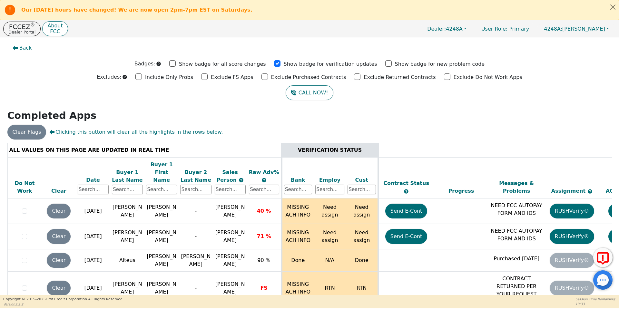
click at [160, 185] on input "text" at bounding box center [161, 190] width 31 height 10
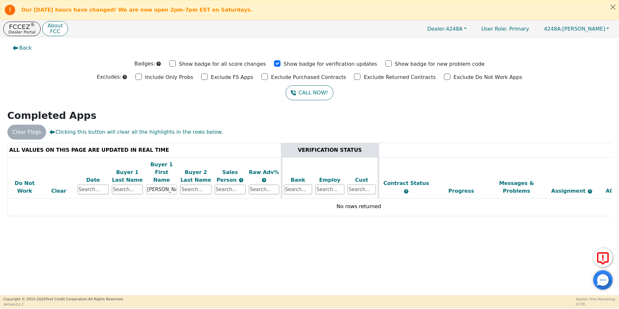
type input "nicolas"
click at [28, 20] on nav "FCCEZ ® Dealer Portal About FCC Dealer: 4248A User Role : Primary 4248A: Ivonne…" at bounding box center [309, 28] width 619 height 17
click at [30, 27] on sup "®" at bounding box center [32, 25] width 5 height 6
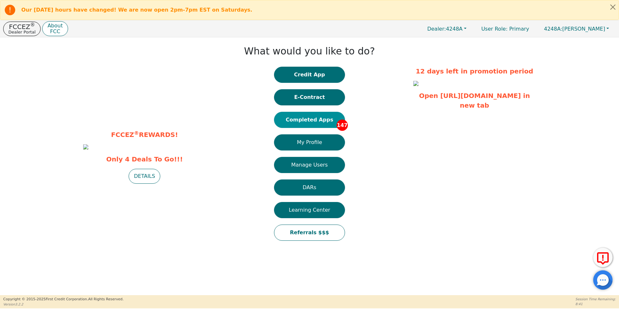
click at [311, 116] on button "Completed Apps 147" at bounding box center [309, 120] width 71 height 16
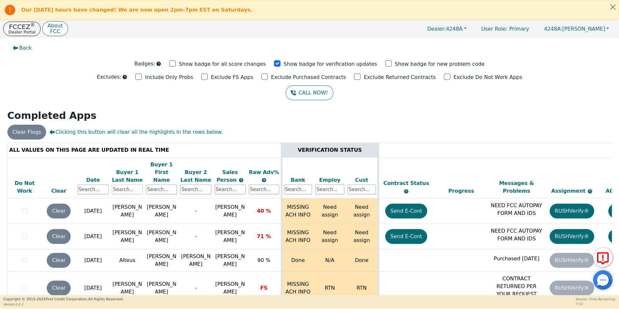
click at [137, 185] on input "text" at bounding box center [127, 190] width 31 height 10
type input "la"
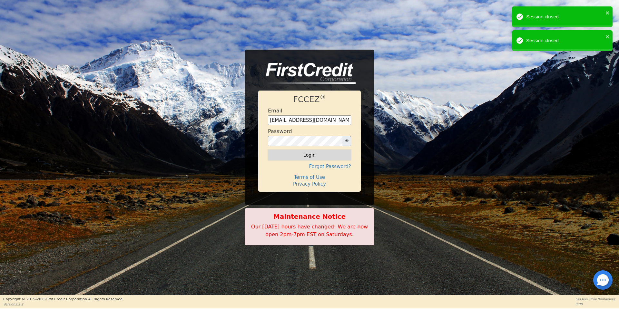
click at [292, 154] on button "Login" at bounding box center [309, 155] width 83 height 11
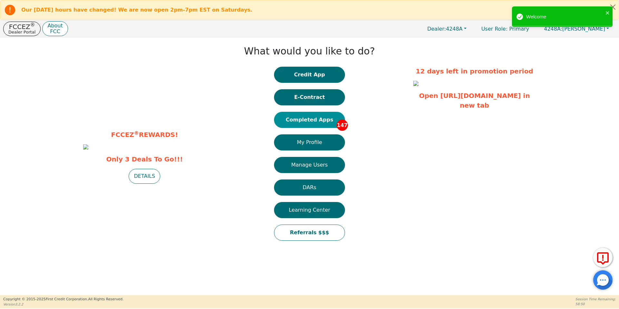
click at [311, 125] on button "Completed Apps 147" at bounding box center [309, 120] width 71 height 16
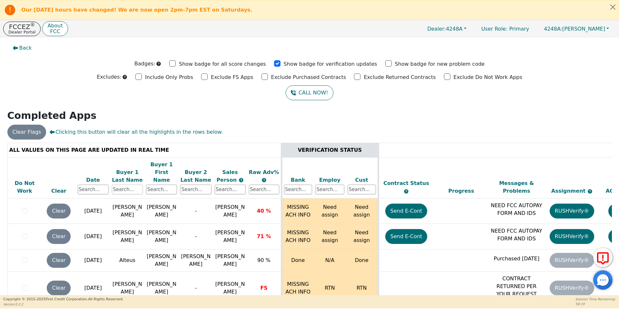
click at [127, 185] on input "text" at bounding box center [127, 190] width 31 height 10
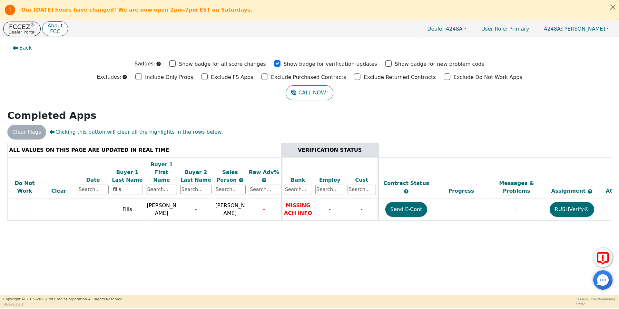
drag, startPoint x: 124, startPoint y: 182, endPoint x: 62, endPoint y: 179, distance: 62.0
click at [62, 179] on tr "Do Not Work Clear Date Buyer 1 Last Name fills Buyer 1 First Name Buyer 2 Last …" at bounding box center [358, 177] width 703 height 41
type input "mikulec"
click at [25, 25] on p "FCCEZ ®" at bounding box center [21, 27] width 27 height 6
